Goal: Task Accomplishment & Management: Manage account settings

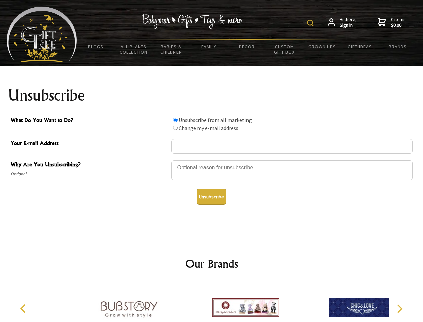
click at [312, 23] on img at bounding box center [310, 23] width 7 height 7
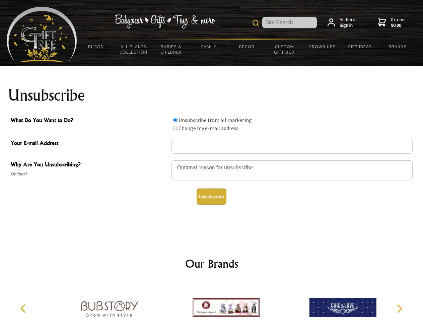
click at [212, 160] on div at bounding box center [292, 171] width 241 height 23
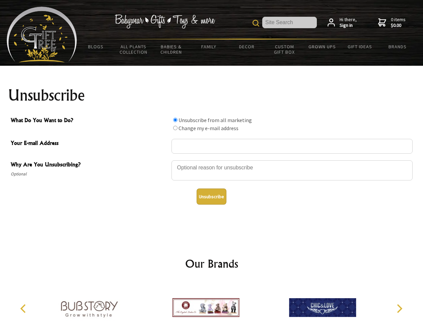
click at [175, 120] on input "What Do You Want to Do?" at bounding box center [175, 120] width 4 height 4
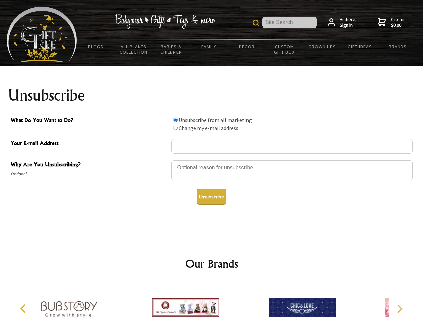
click at [175, 128] on input "What Do You Want to Do?" at bounding box center [175, 128] width 4 height 4
radio input "true"
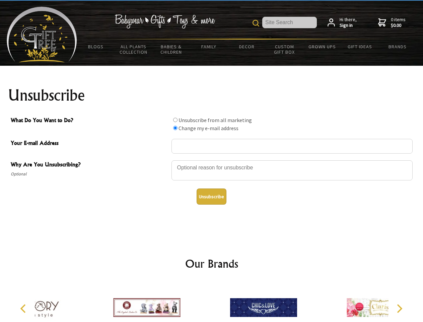
click at [212, 196] on button "Unsubscribe" at bounding box center [212, 196] width 30 height 16
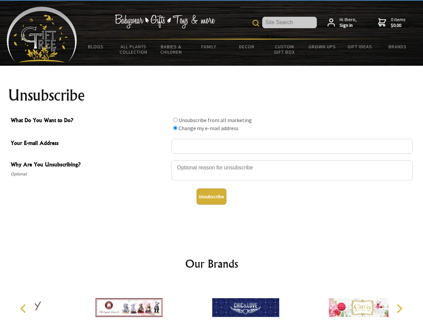
click at [212, 302] on div at bounding box center [245, 308] width 117 height 52
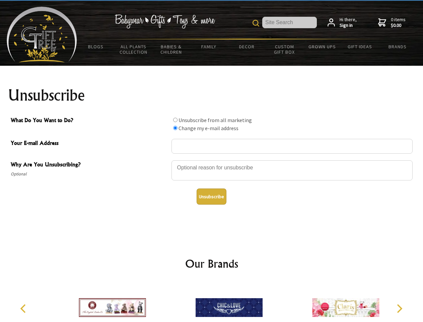
click at [24, 308] on icon "Previous" at bounding box center [23, 308] width 9 height 9
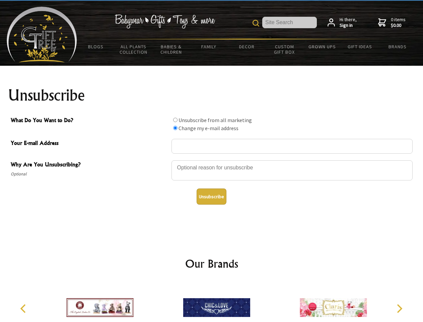
click at [400, 308] on icon "Next" at bounding box center [399, 308] width 9 height 9
